Goal: Task Accomplishment & Management: Manage account settings

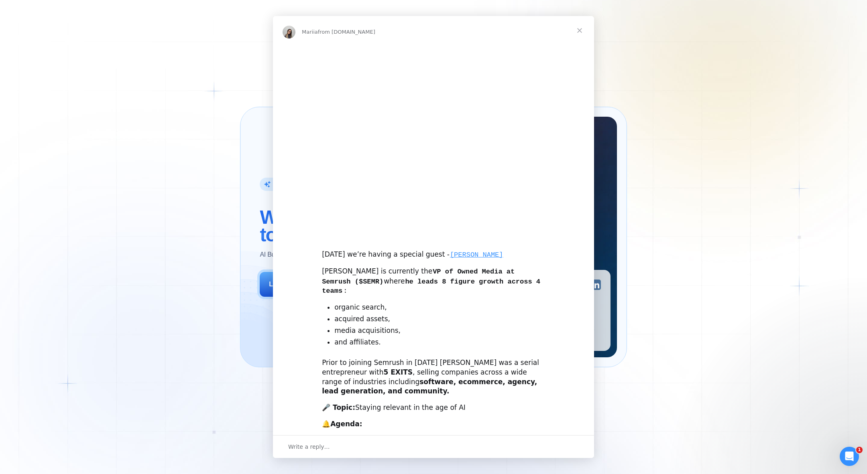
click at [308, 281] on div "[DATE] we’re having a special guest - [PERSON_NAME] [PERSON_NAME] is currently …" at bounding box center [433, 290] width 321 height 490
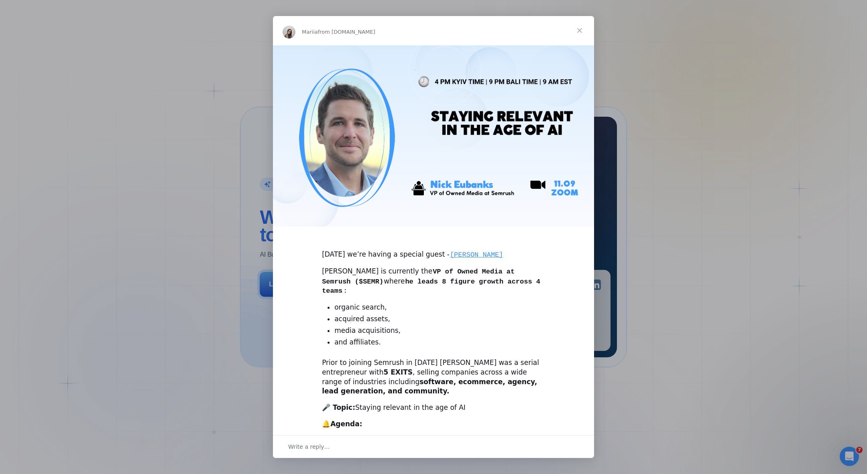
click at [581, 29] on span "Close" at bounding box center [579, 30] width 29 height 29
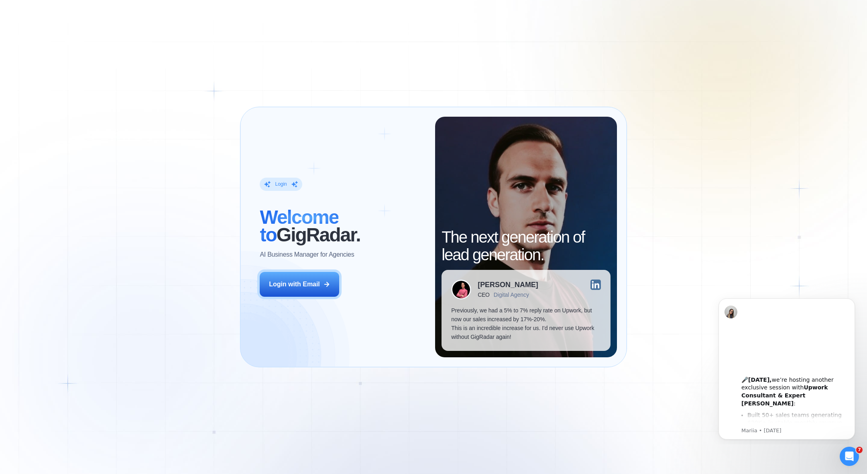
click at [303, 261] on div "Login ‍ Welcome to GigRadar. AI Business Manager for Agencies Login with Email" at bounding box center [342, 237] width 185 height 241
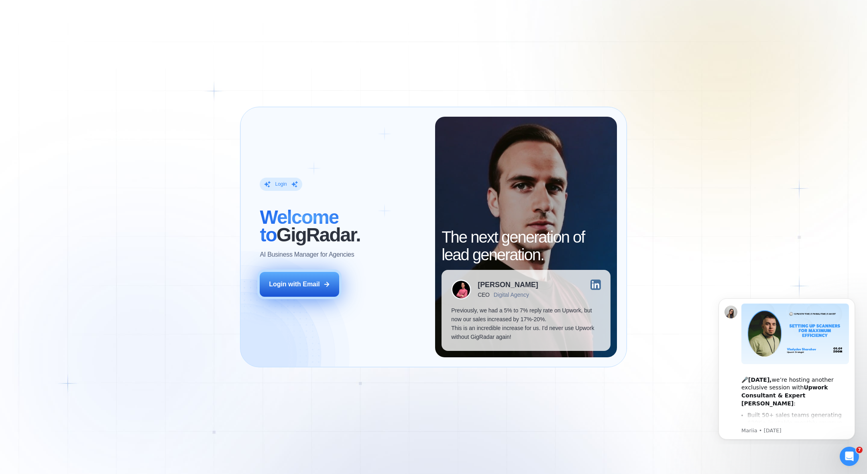
click at [308, 277] on button "Login with Email" at bounding box center [299, 284] width 79 height 25
click at [308, 288] on div "Login with Email" at bounding box center [294, 284] width 51 height 9
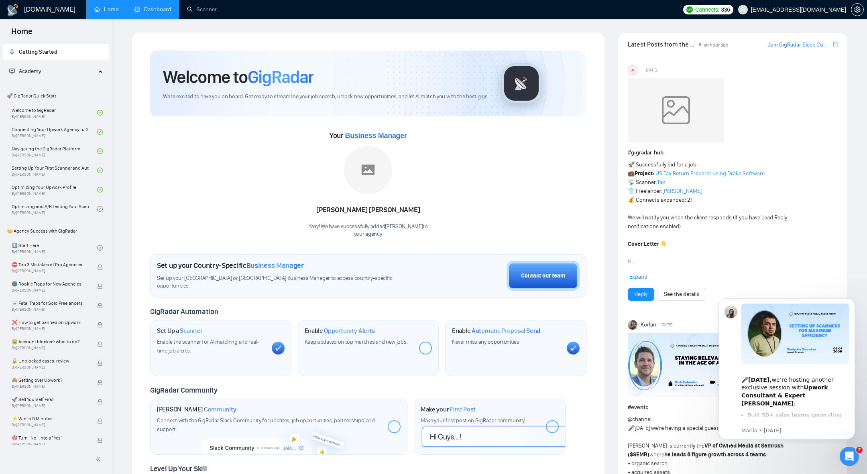
click at [153, 6] on link "Dashboard" at bounding box center [152, 9] width 37 height 7
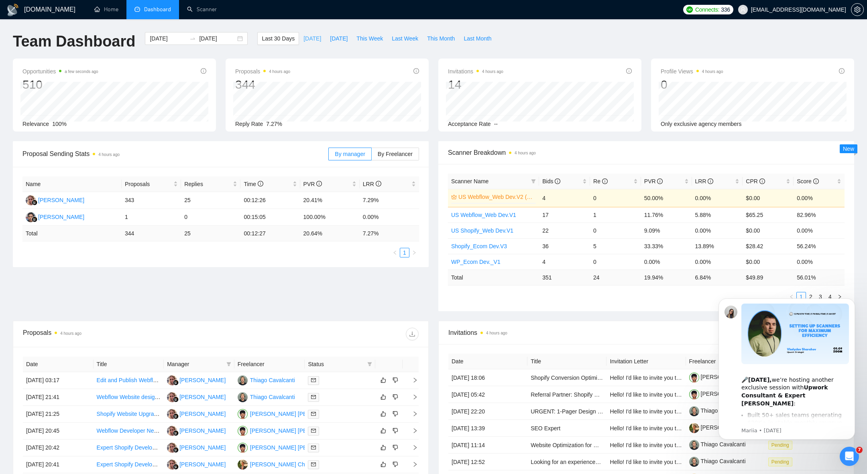
click at [313, 42] on button "Today" at bounding box center [312, 38] width 26 height 13
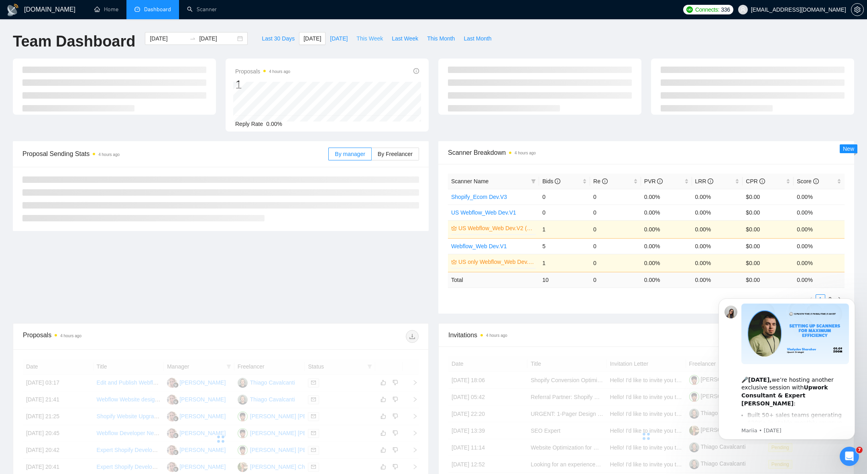
click at [371, 42] on span "This Week" at bounding box center [369, 38] width 26 height 9
type input "2025-09-08"
type input "2025-09-14"
